Goal: Transaction & Acquisition: Purchase product/service

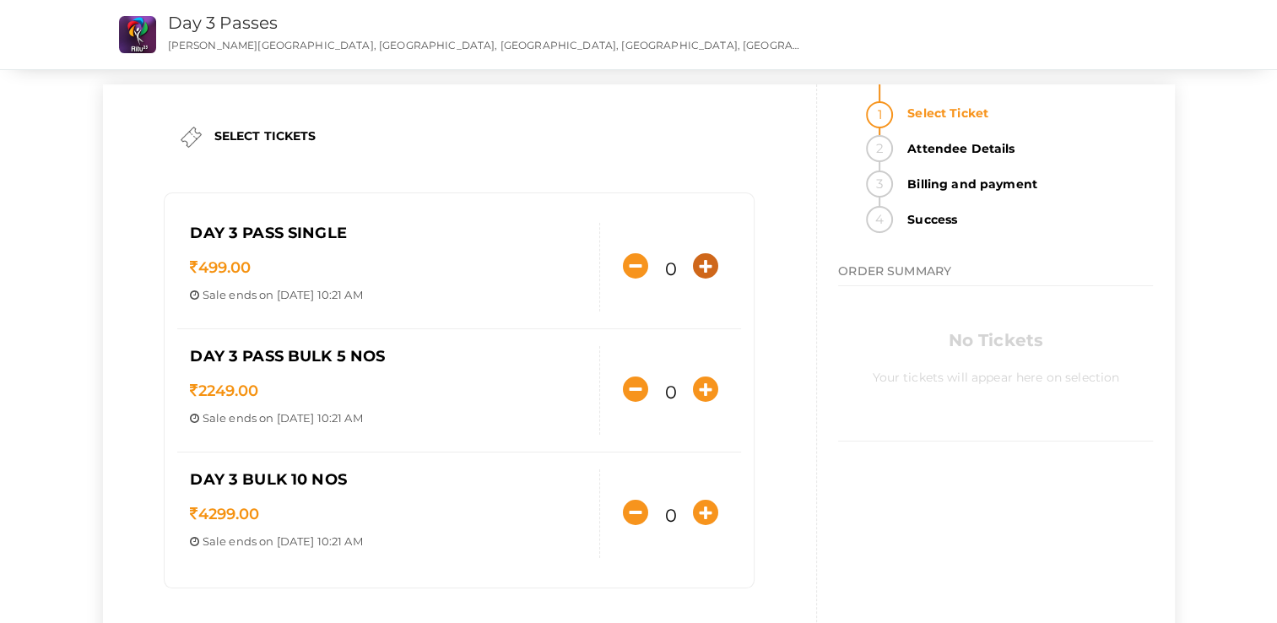
click at [716, 263] on icon "button" at bounding box center [705, 265] width 25 height 25
type input "1"
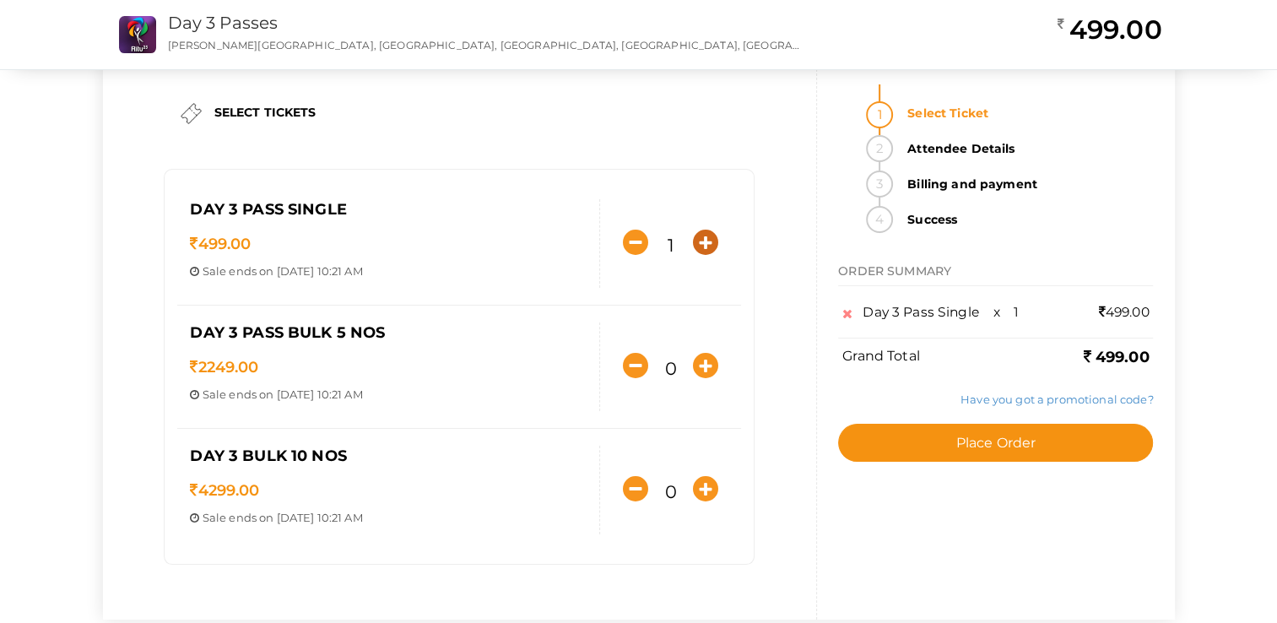
scroll to position [24, 0]
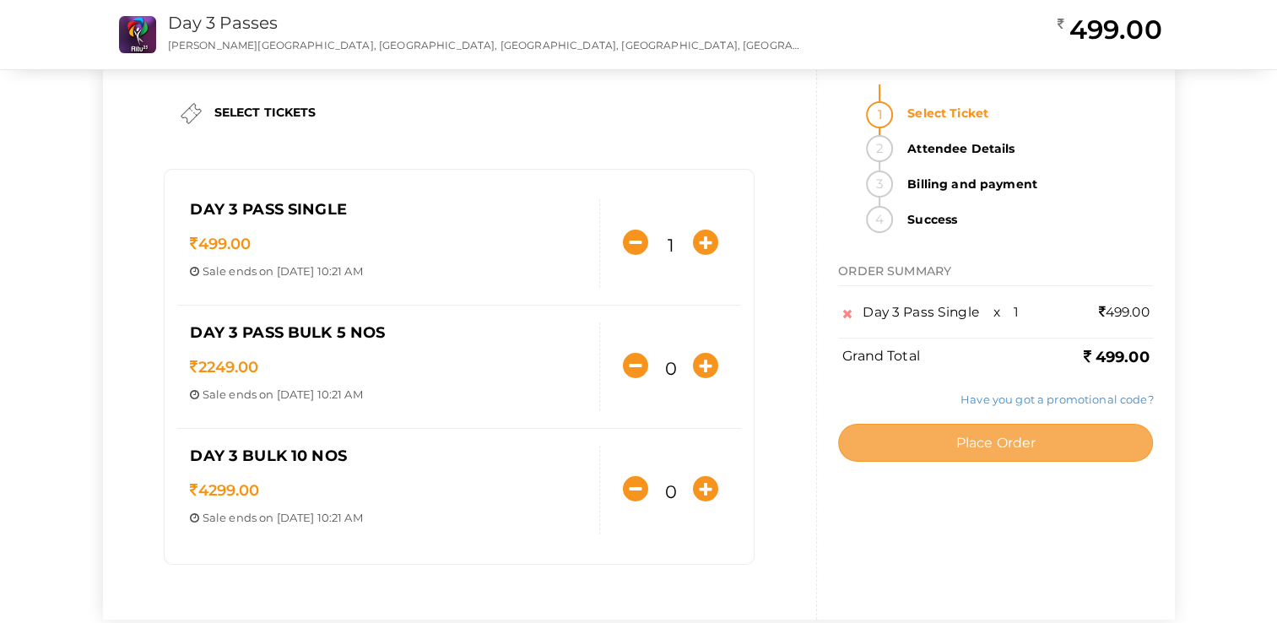
click at [881, 446] on button "Place Order" at bounding box center [995, 443] width 315 height 38
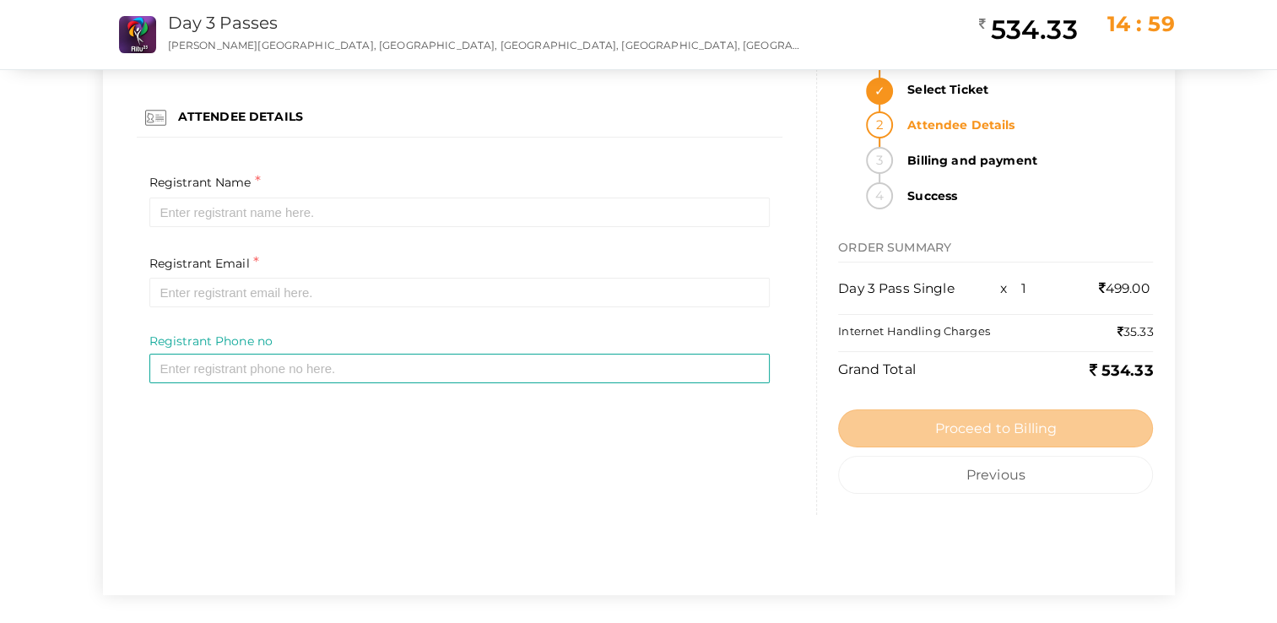
scroll to position [0, 0]
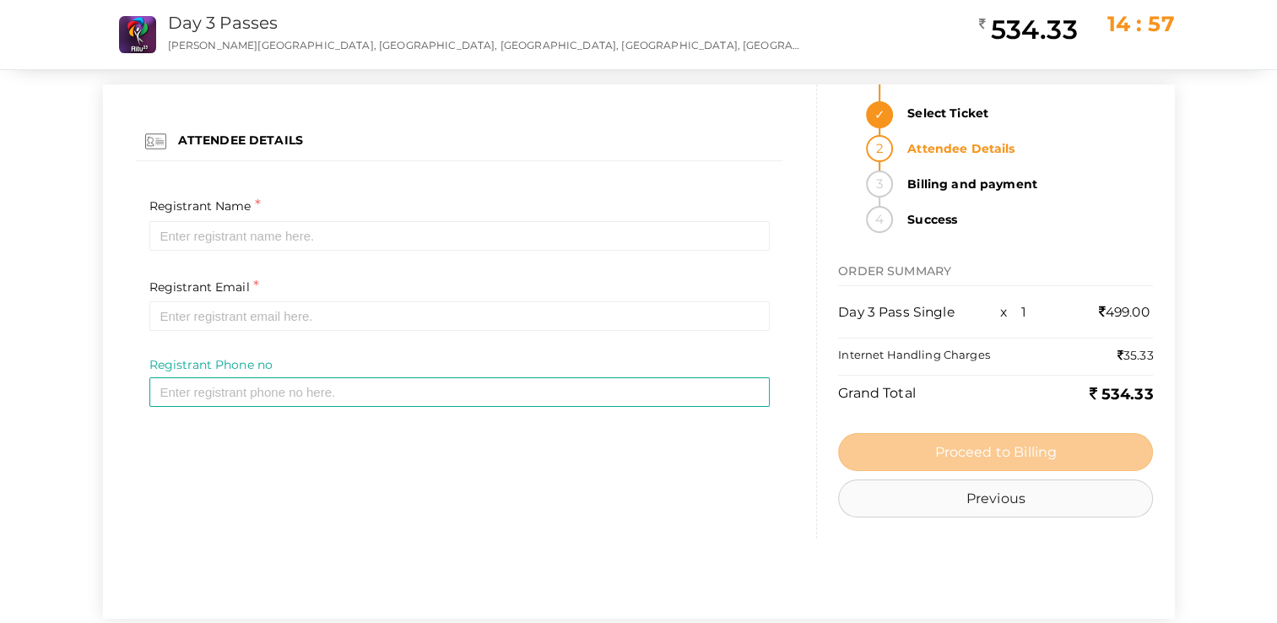
click at [988, 512] on button "Previous" at bounding box center [995, 498] width 315 height 38
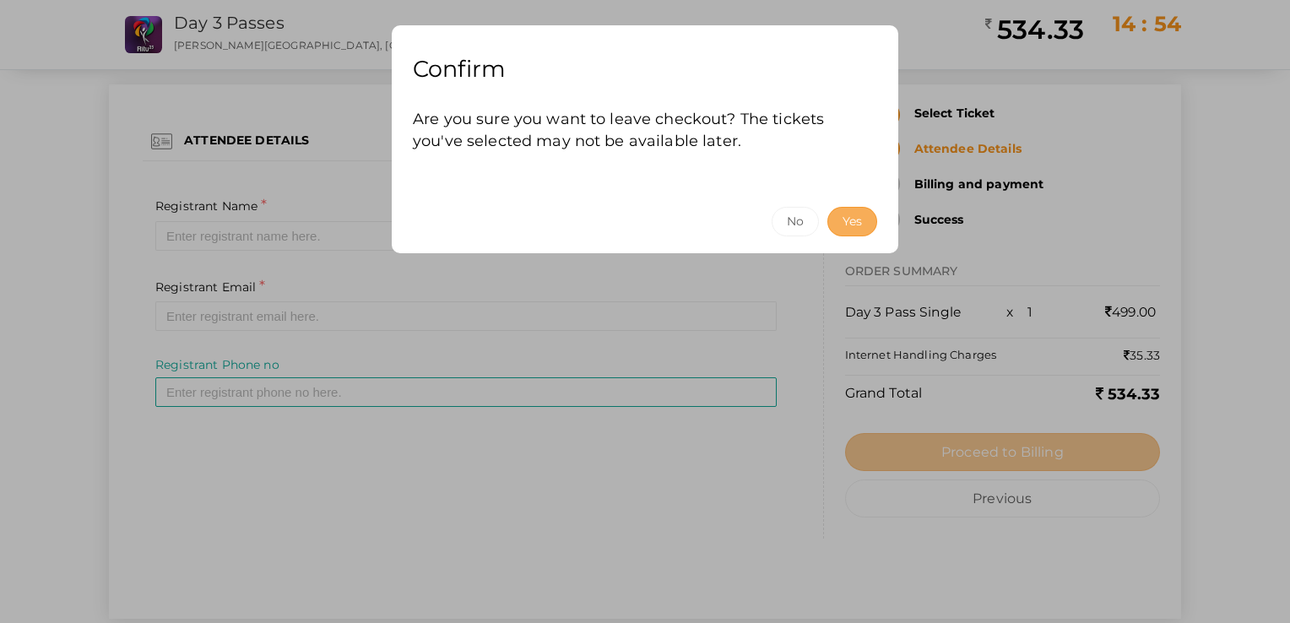
click at [849, 228] on button "Yes" at bounding box center [852, 222] width 50 height 30
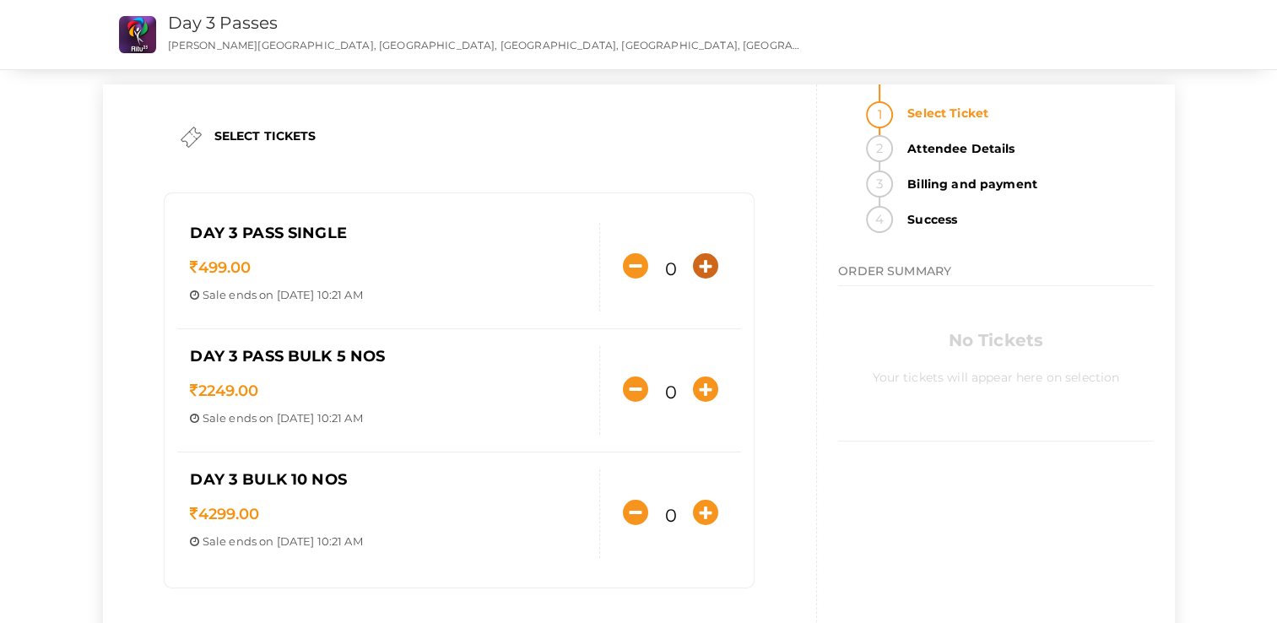
click at [712, 266] on icon "button" at bounding box center [705, 265] width 25 height 25
type input "1"
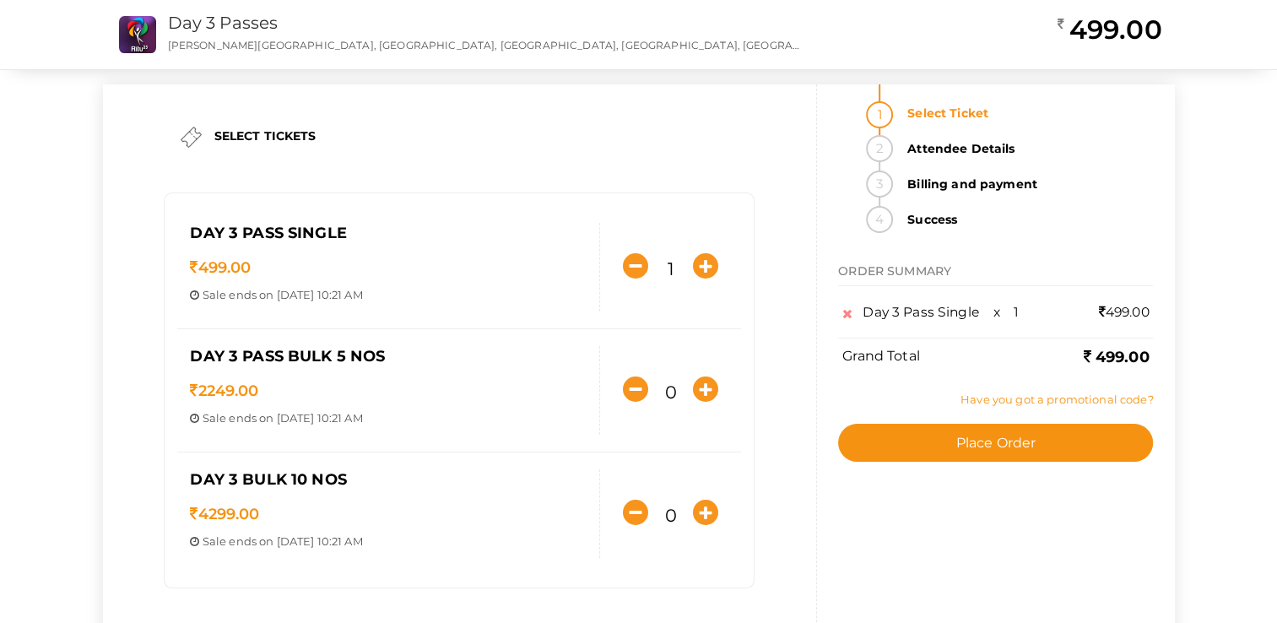
click at [1070, 401] on link "Have you got a promotional code?" at bounding box center [1057, 400] width 192 height 14
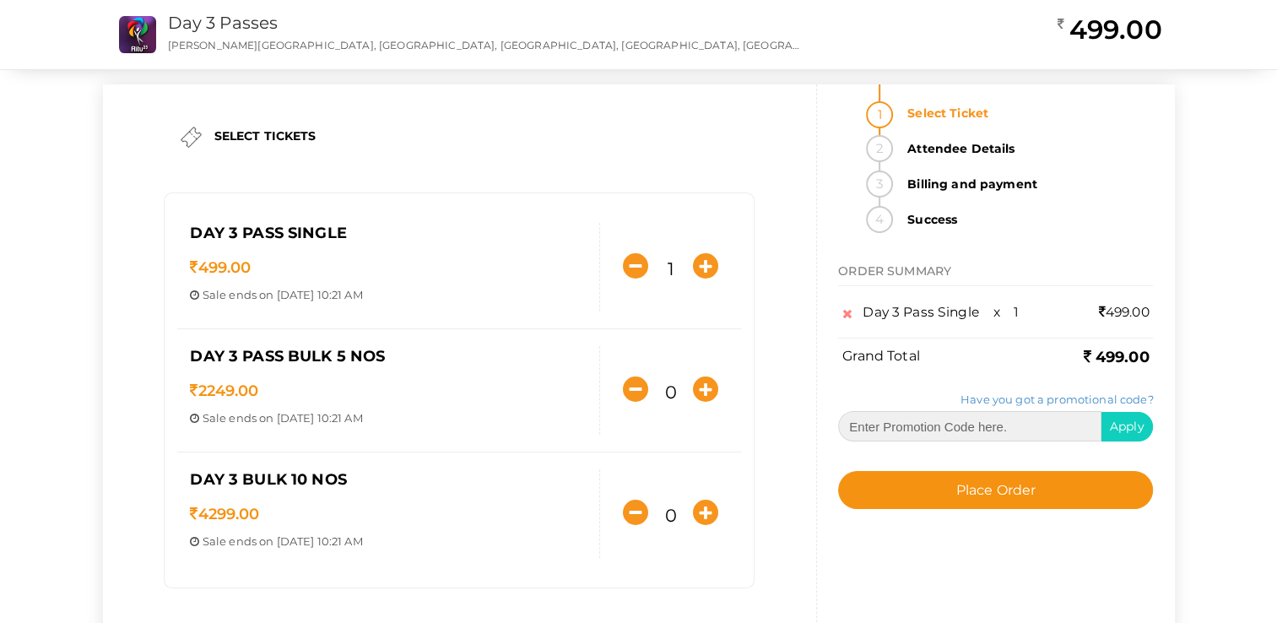
click at [1010, 431] on input "text" at bounding box center [969, 426] width 263 height 30
type input "RITU007"
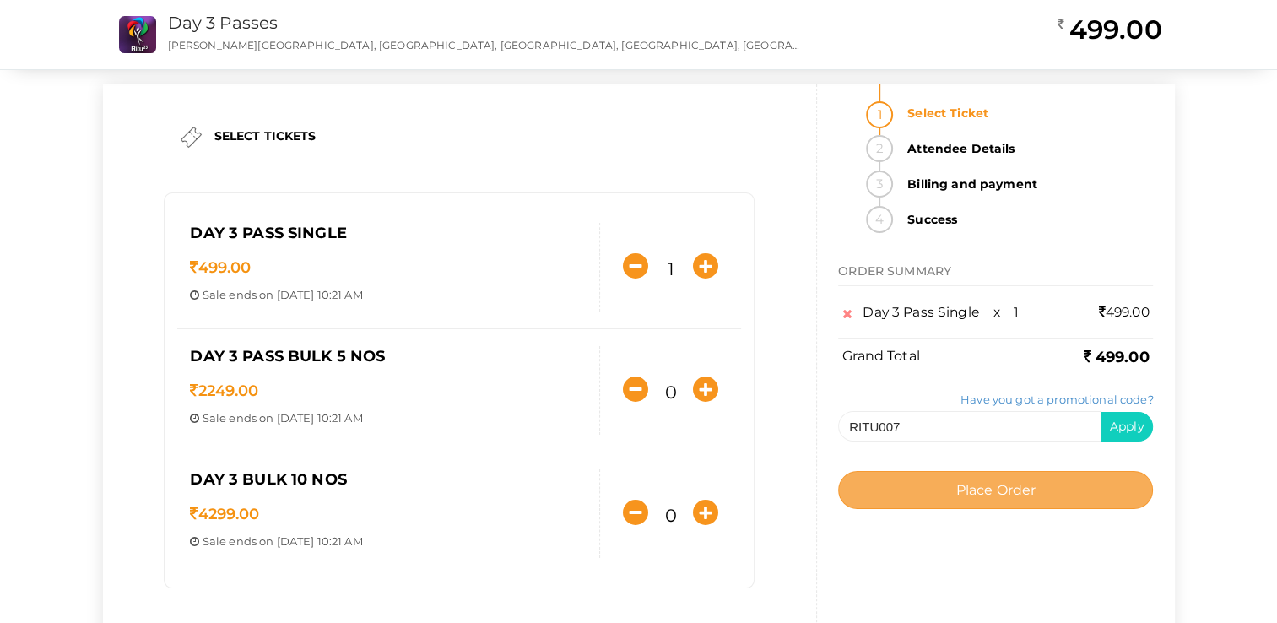
click at [871, 494] on button "Place Order" at bounding box center [995, 490] width 315 height 38
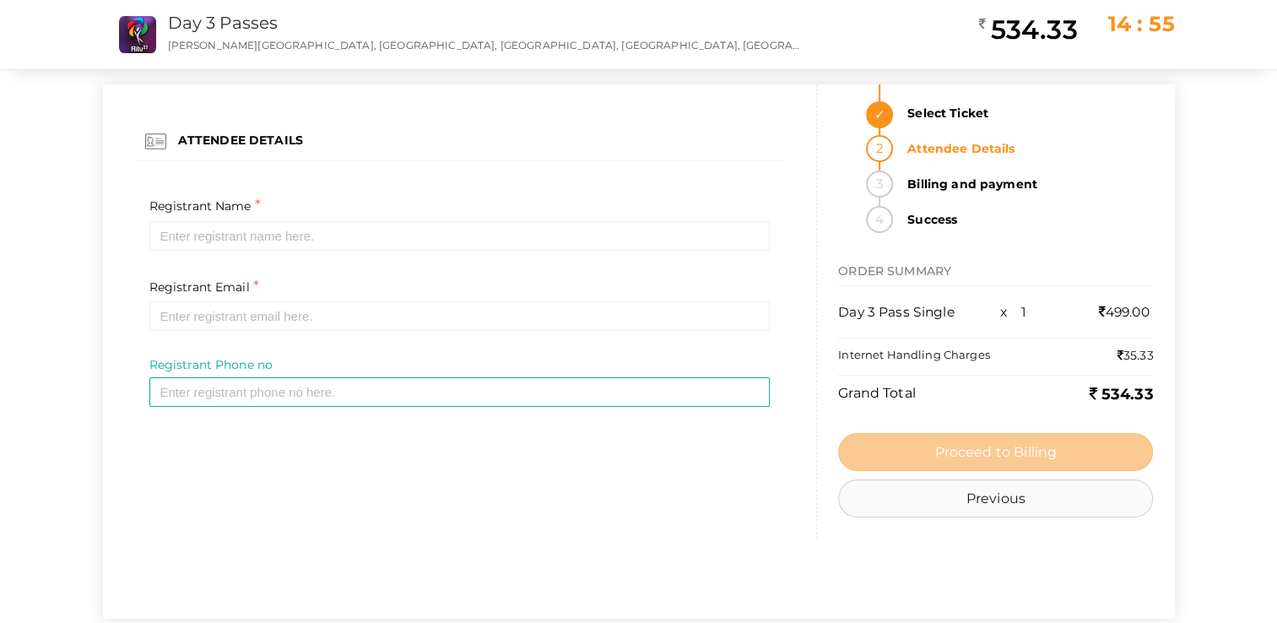
click at [1003, 512] on button "Previous" at bounding box center [995, 498] width 315 height 38
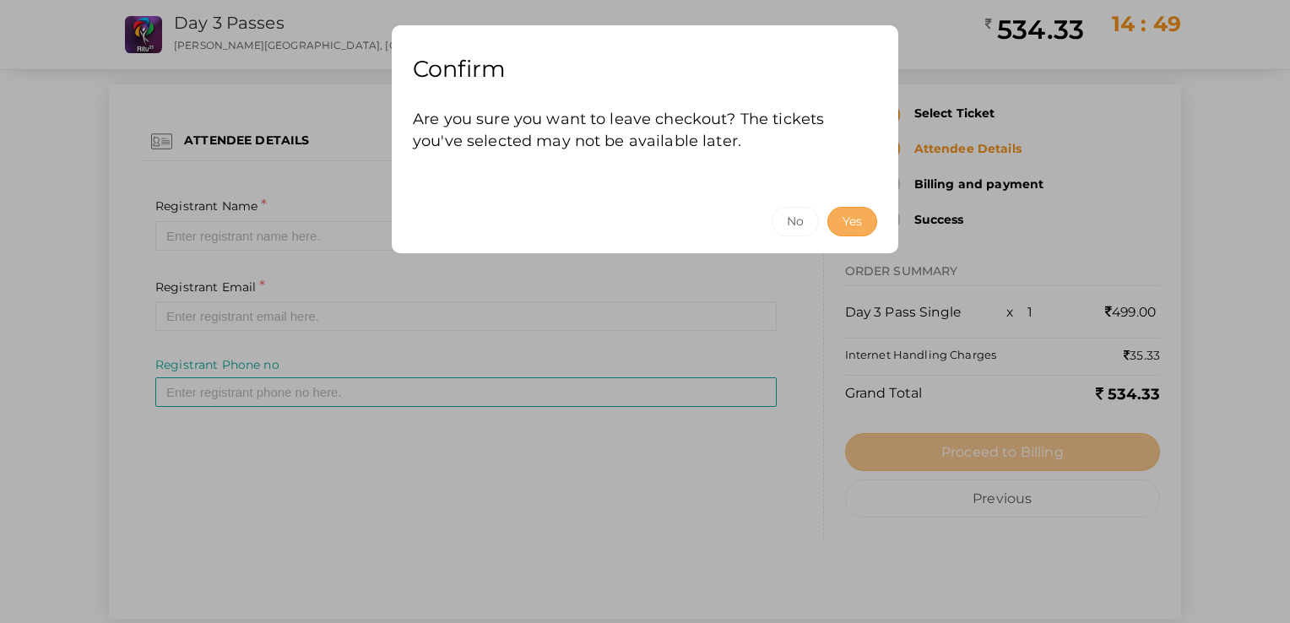
click at [848, 218] on button "Yes" at bounding box center [852, 222] width 50 height 30
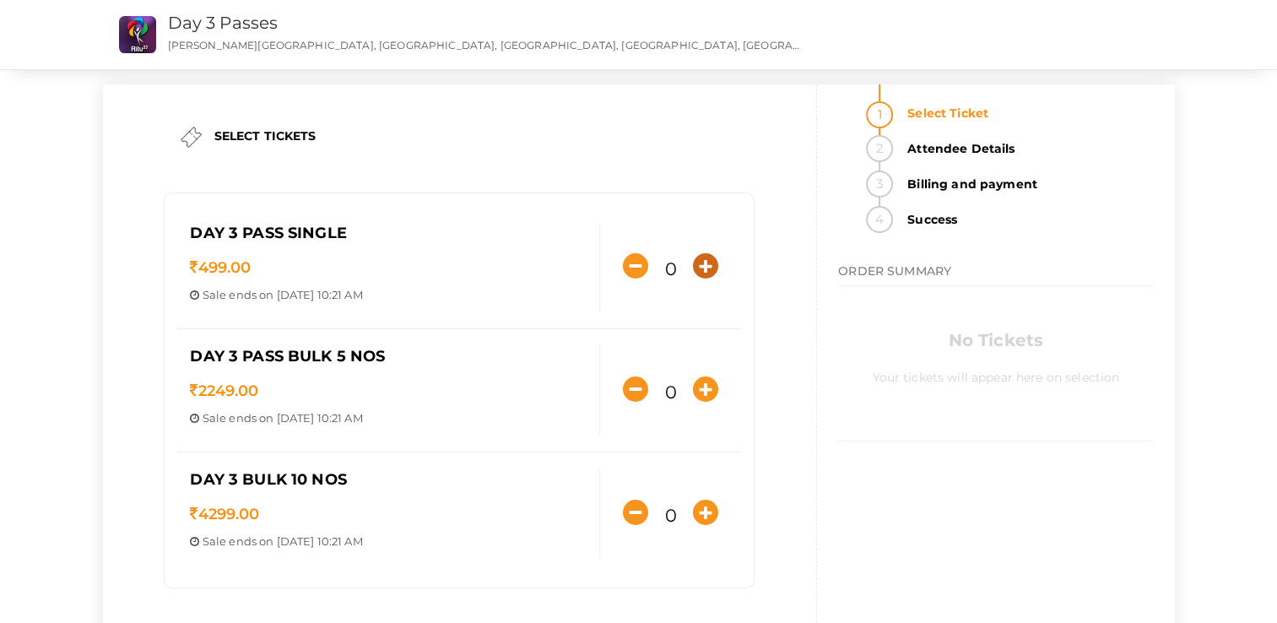
click at [711, 263] on icon "button" at bounding box center [705, 265] width 25 height 25
type input "1"
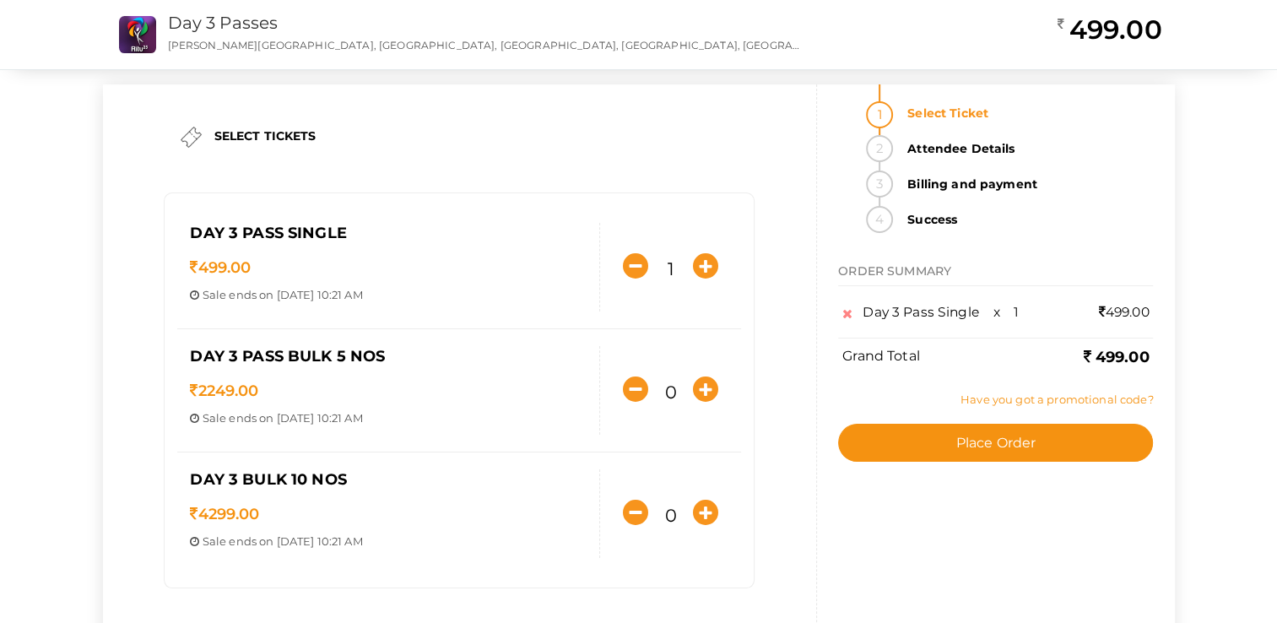
click at [1019, 395] on link "Have you got a promotional code?" at bounding box center [1057, 400] width 192 height 14
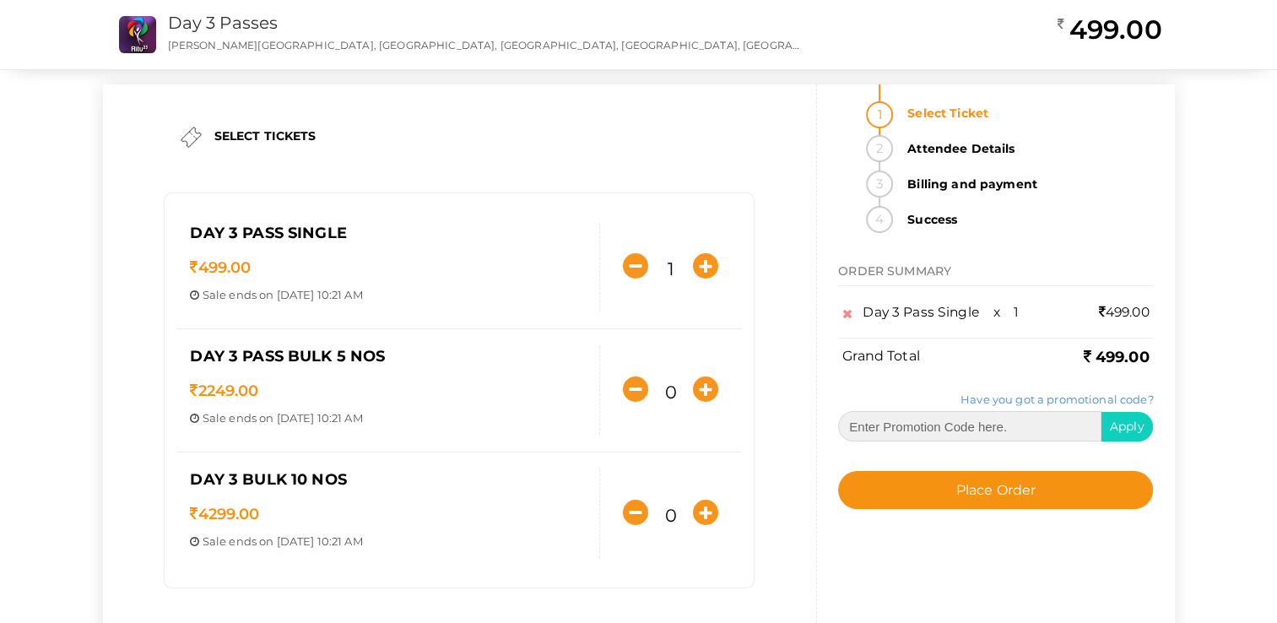
click at [999, 416] on input "text" at bounding box center [969, 426] width 263 height 30
type input "RITU007"
click at [1143, 416] on button "Apply" at bounding box center [1127, 427] width 53 height 30
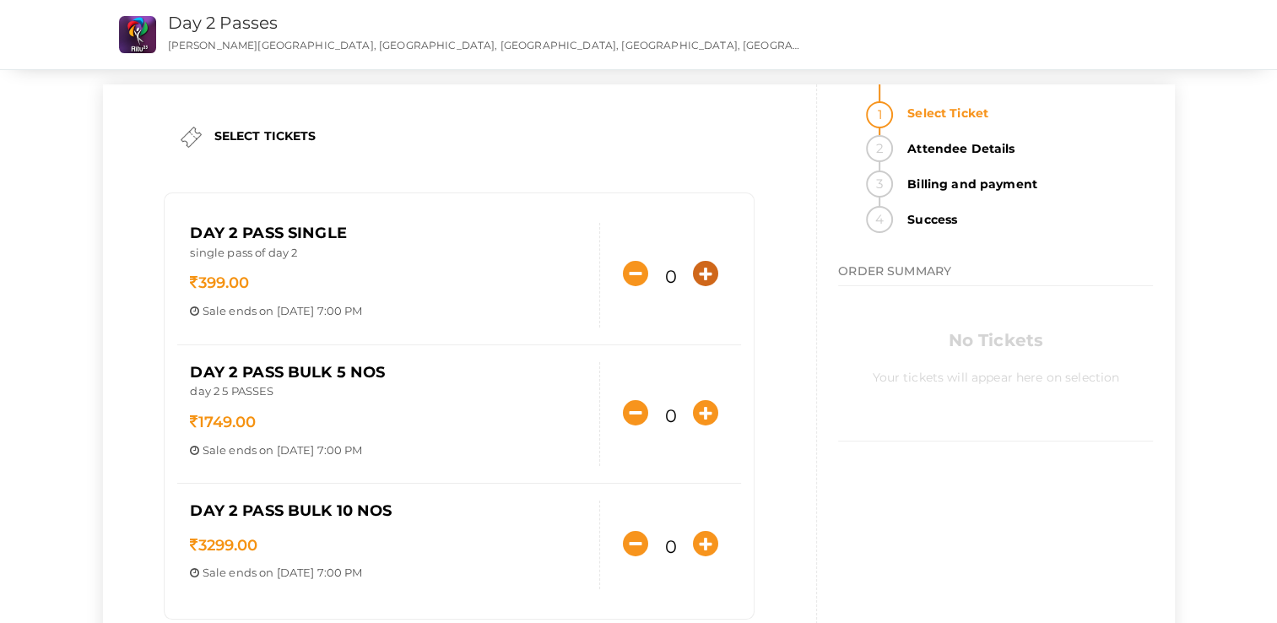
click at [718, 280] on icon "button" at bounding box center [705, 273] width 25 height 25
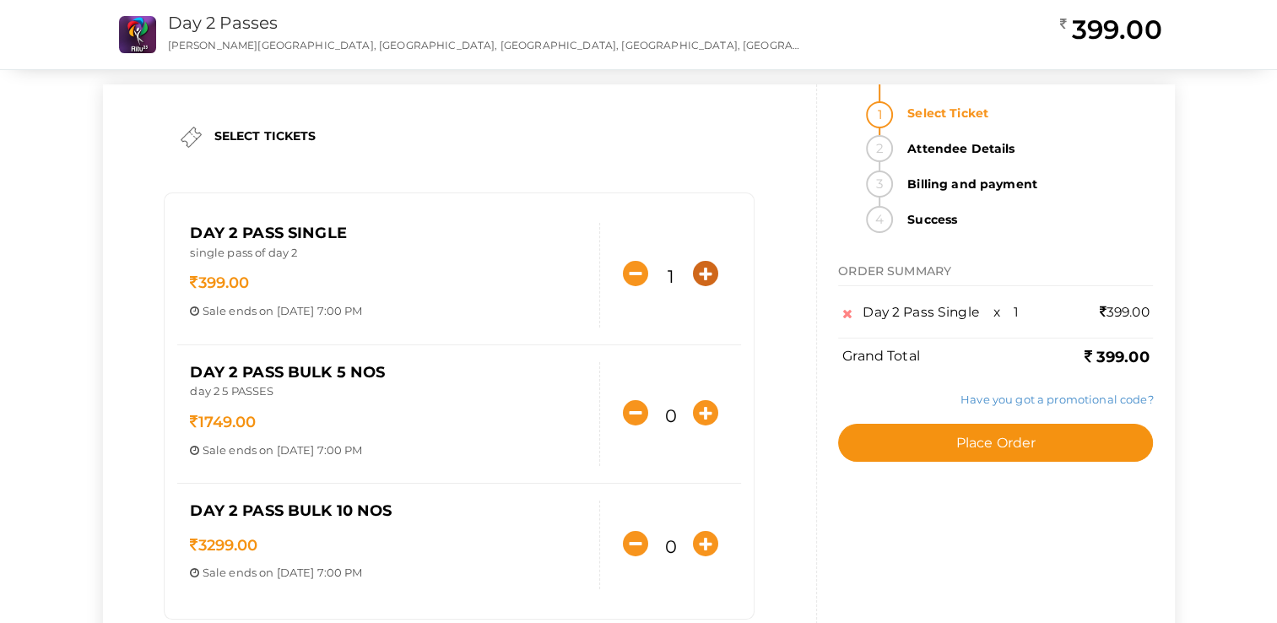
click at [696, 268] on icon "button" at bounding box center [705, 273] width 25 height 25
click at [631, 269] on icon "button" at bounding box center [635, 273] width 25 height 25
type input "1"
click at [998, 400] on link "Have you got a promotional code?" at bounding box center [1057, 400] width 192 height 14
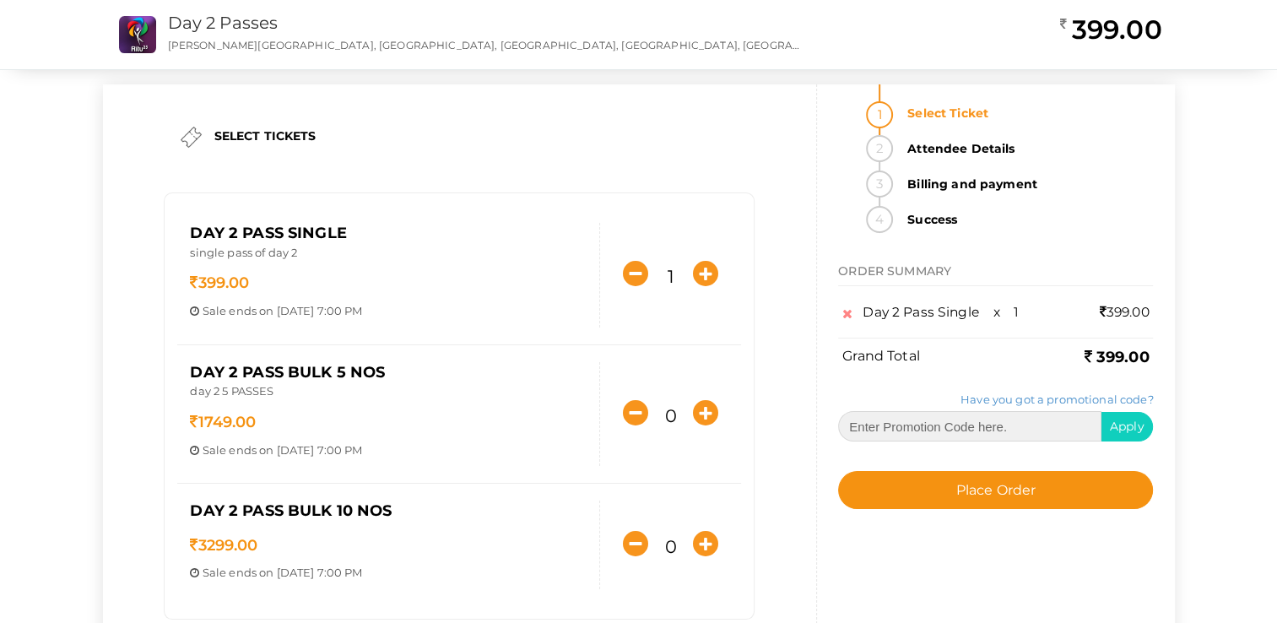
click at [966, 424] on input "text" at bounding box center [969, 426] width 263 height 30
paste input "RITU007"
type input "RITU007"
click at [1131, 420] on span "Apply" at bounding box center [1127, 426] width 35 height 15
